Goal: Use online tool/utility

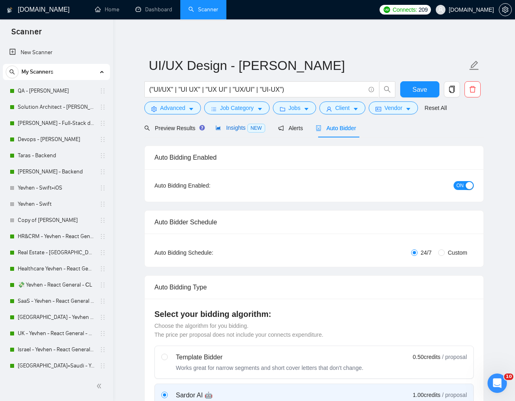
click at [237, 128] on span "Insights NEW" at bounding box center [239, 128] width 49 height 6
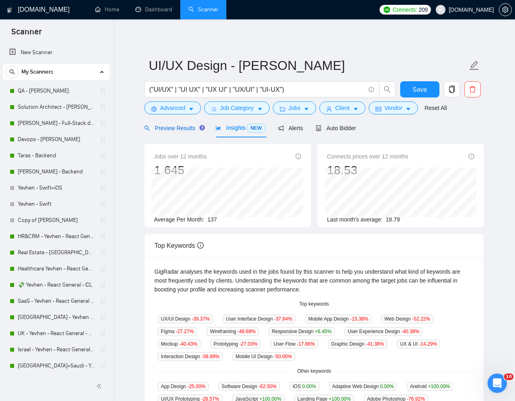
click at [177, 130] on span "Preview Results" at bounding box center [173, 128] width 58 height 6
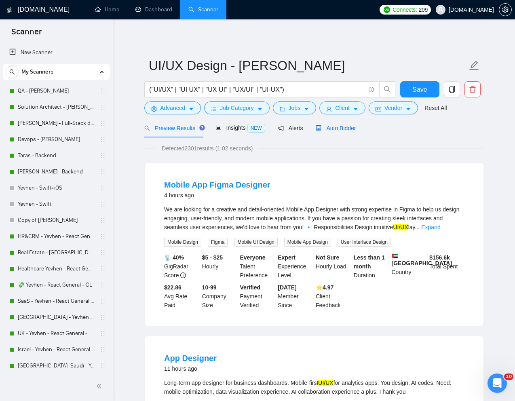
click at [341, 129] on span "Auto Bidder" at bounding box center [336, 128] width 40 height 6
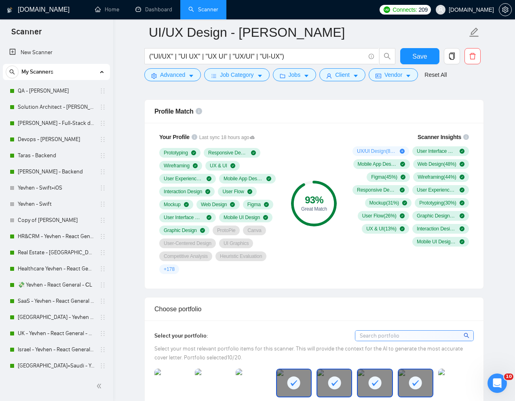
scroll to position [522, 0]
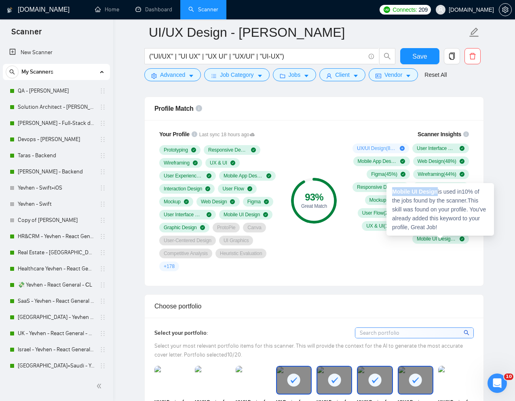
drag, startPoint x: 439, startPoint y: 194, endPoint x: 391, endPoint y: 194, distance: 47.7
click at [391, 194] on div "Mobile UI Design is used in 10 % of the jobs found by the scanner. This skill w…" at bounding box center [441, 209] width 108 height 53
copy strong "Mobile UI Design"
